Goal: Task Accomplishment & Management: Complete application form

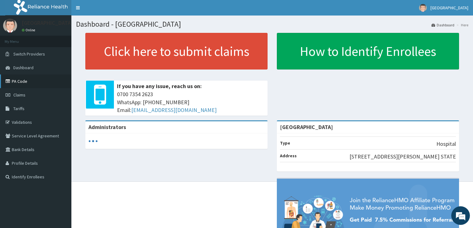
click at [24, 82] on link "PA Code" at bounding box center [35, 82] width 71 height 14
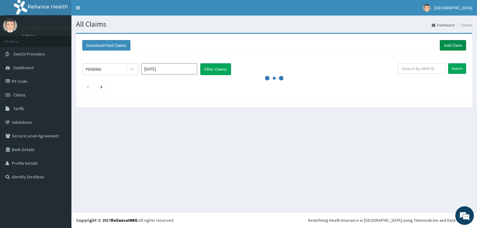
click at [448, 47] on link "Add Claim" at bounding box center [453, 45] width 26 height 11
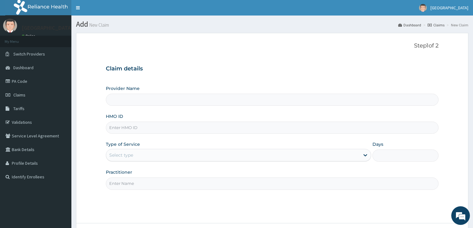
type input "[GEOGRAPHIC_DATA]"
click at [149, 131] on input "HMO ID" at bounding box center [272, 128] width 333 height 12
type input "ERM/10215/A"
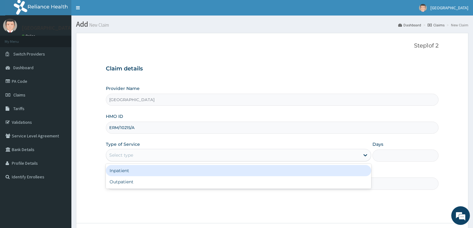
click at [135, 155] on div "Select type" at bounding box center [233, 155] width 254 height 10
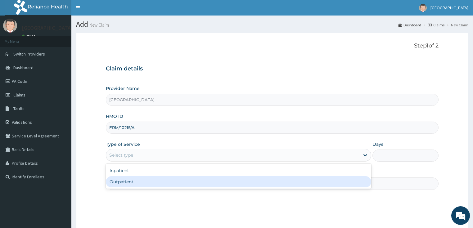
click at [139, 182] on div "Outpatient" at bounding box center [239, 181] width 266 height 11
type input "1"
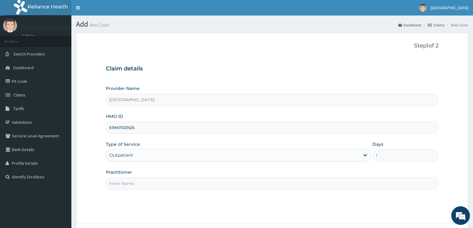
click at [135, 182] on input "Practitioner" at bounding box center [272, 184] width 333 height 12
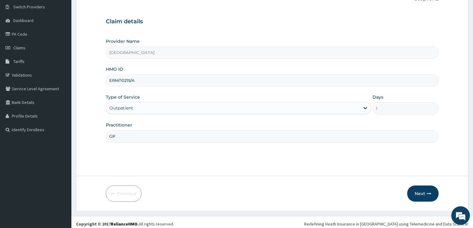
scroll to position [51, 0]
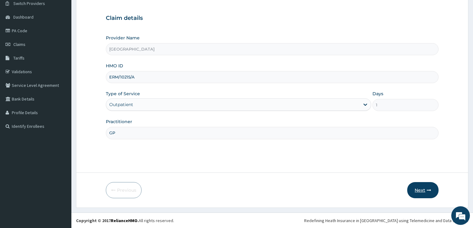
type input "GP"
click at [420, 194] on button "Next" at bounding box center [422, 190] width 31 height 16
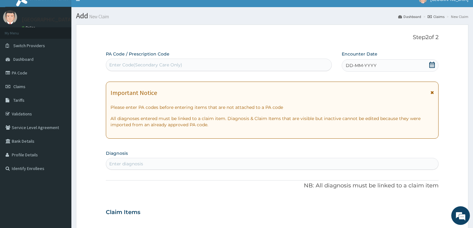
scroll to position [0, 0]
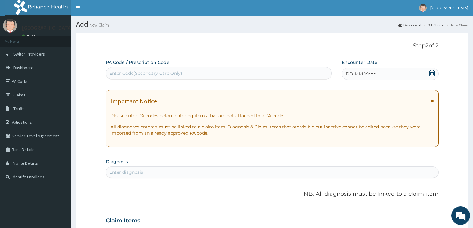
click at [161, 73] on div "Enter Code(Secondary Care Only)" at bounding box center [145, 73] width 73 height 6
type input "PA/AF6144"
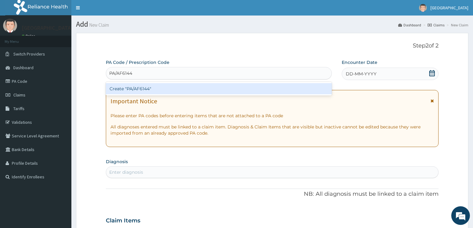
click at [162, 88] on div "Create "PA/AF6144"" at bounding box center [219, 88] width 226 height 11
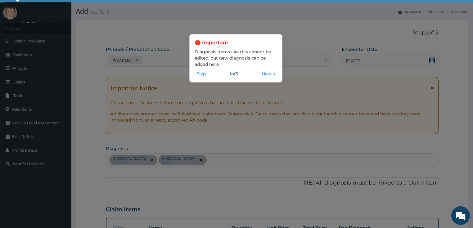
scroll to position [25, 0]
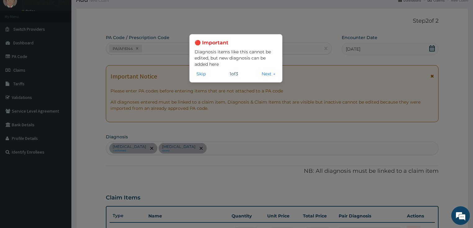
click at [262, 75] on button "Next →" at bounding box center [268, 74] width 17 height 7
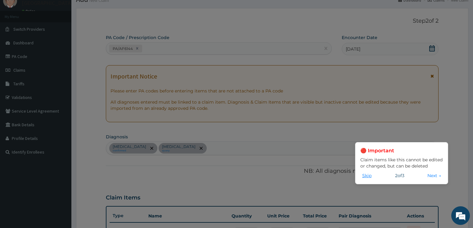
click at [362, 174] on button "Skip" at bounding box center [367, 175] width 13 height 7
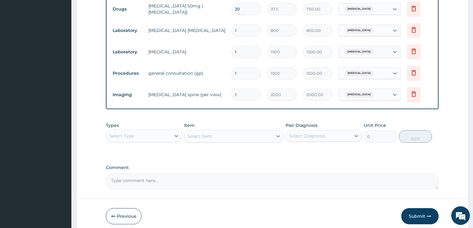
scroll to position [339, 0]
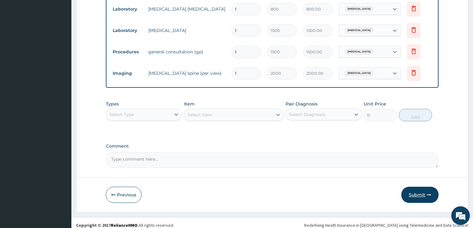
click at [419, 191] on button "Submit" at bounding box center [420, 195] width 37 height 16
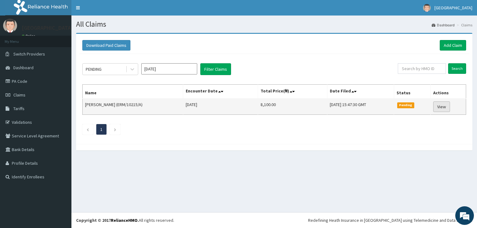
click at [445, 107] on link "View" at bounding box center [441, 107] width 17 height 11
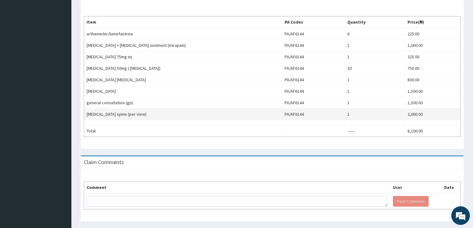
scroll to position [181, 0]
